Goal: Book appointment/travel/reservation

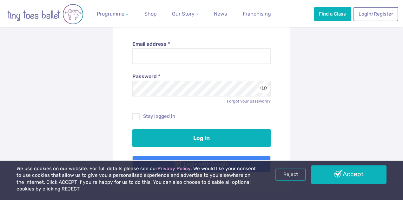
scroll to position [84, 0]
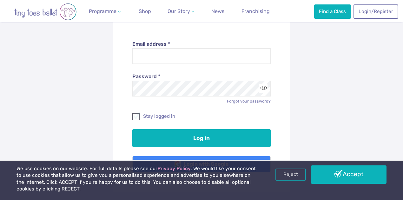
type input "**********"
click at [141, 117] on label "Stay logged in" at bounding box center [201, 116] width 139 height 7
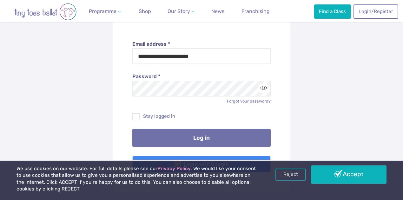
click at [180, 133] on button "Log in" at bounding box center [201, 138] width 139 height 18
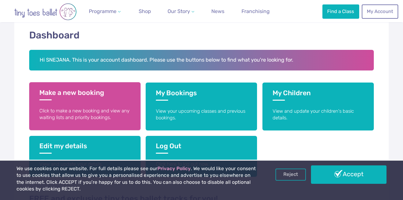
scroll to position [127, 0]
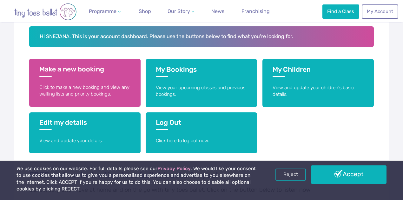
click at [108, 82] on link "Make a new booking Click to make a new booking and view any waiting lists and p…" at bounding box center [84, 83] width 111 height 48
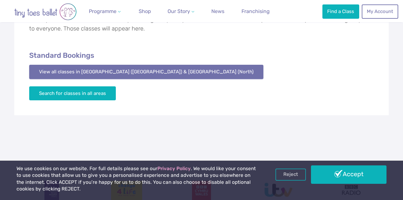
scroll to position [127, 0]
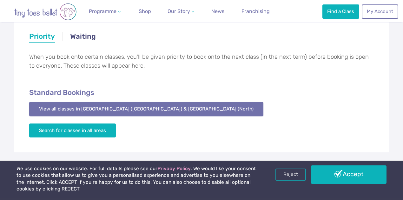
click at [138, 111] on link "View all classes in [GEOGRAPHIC_DATA] ([GEOGRAPHIC_DATA]) & [GEOGRAPHIC_DATA] (…" at bounding box center [146, 109] width 234 height 14
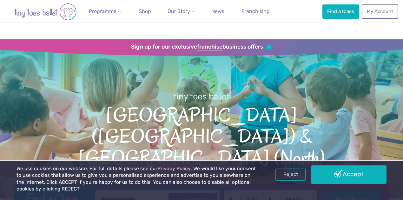
scroll to position [706, 0]
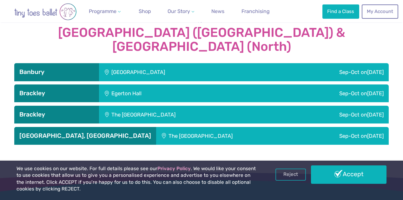
click at [156, 127] on div "The Elgar centre" at bounding box center [225, 136] width 139 height 18
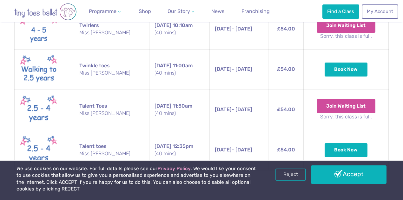
scroll to position [939, 0]
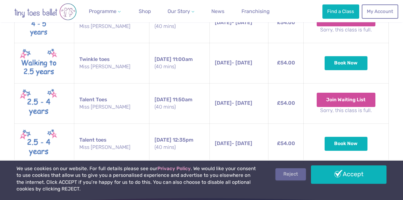
click at [288, 175] on link "Reject" at bounding box center [290, 174] width 30 height 12
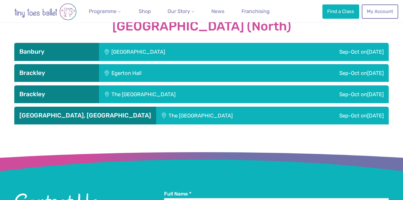
scroll to position [727, 0]
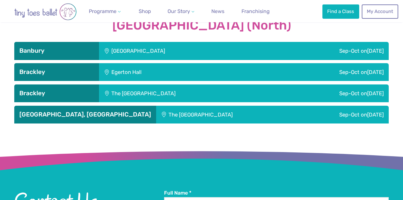
click at [156, 106] on div "The [GEOGRAPHIC_DATA]" at bounding box center [225, 115] width 139 height 18
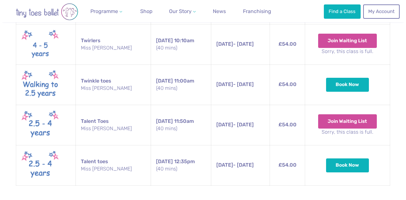
scroll to position [918, 0]
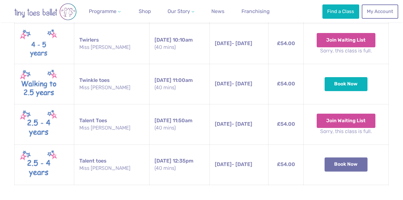
click at [353, 157] on button "Book Now" at bounding box center [345, 164] width 43 height 14
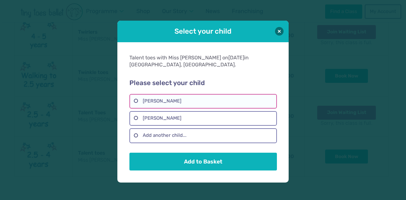
click at [181, 99] on label "[PERSON_NAME]" at bounding box center [202, 101] width 147 height 15
